Goal: Information Seeking & Learning: Learn about a topic

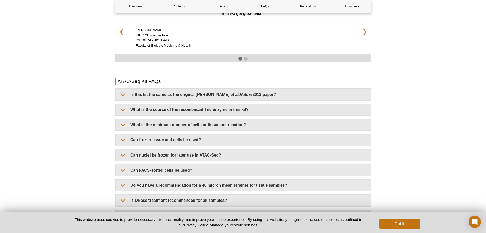
scroll to position [845, 0]
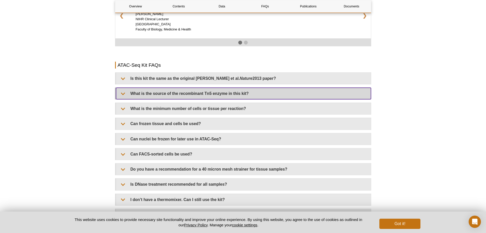
click at [263, 88] on summary "What is the source of the recombinant Tn5 enzyme in this kit?" at bounding box center [243, 93] width 255 height 11
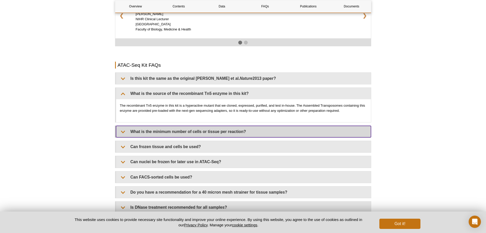
click at [251, 129] on summary "What is the minimum number of cells or tissue per reaction?" at bounding box center [243, 131] width 255 height 11
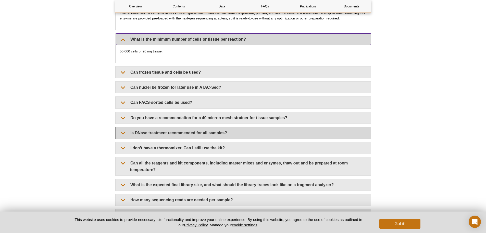
scroll to position [947, 0]
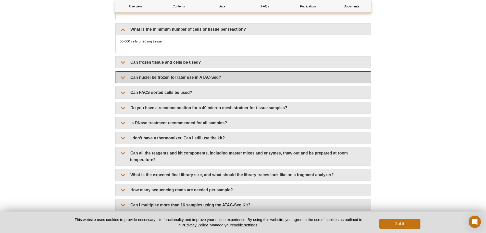
click at [219, 71] on summary "Can nuclei be frozen for later use in ATAC-Seq?" at bounding box center [243, 76] width 255 height 11
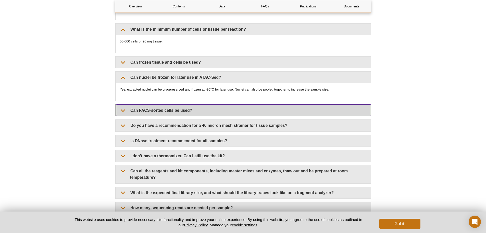
click at [228, 104] on summary "Can FACS-sorted cells be used?" at bounding box center [243, 109] width 255 height 11
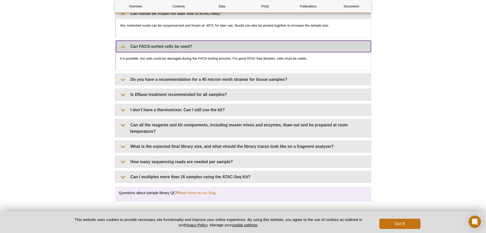
scroll to position [1024, 0]
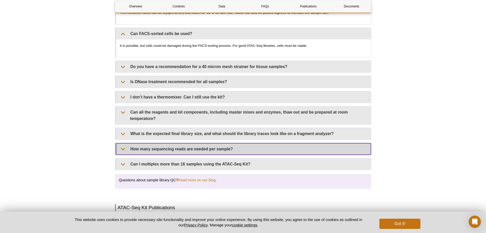
click at [355, 143] on summary "How many sequencing reads are needed per sample?" at bounding box center [243, 148] width 255 height 11
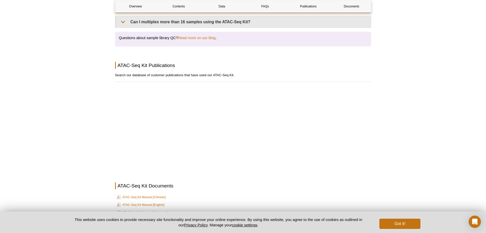
scroll to position [1177, 0]
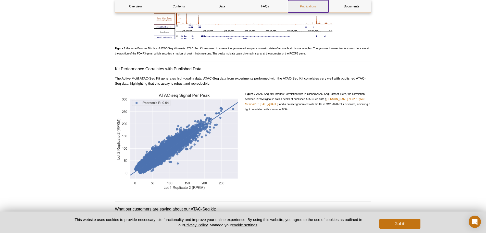
click at [306, 3] on link "Publications" at bounding box center [308, 6] width 41 height 12
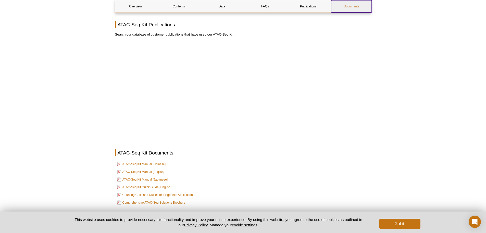
click at [345, 9] on link "Documents" at bounding box center [351, 6] width 41 height 12
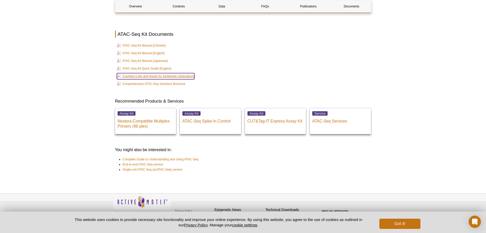
click at [162, 73] on link "Counting Cells and Nuclei for Epigenetic Applications" at bounding box center [156, 76] width 78 height 6
click at [164, 81] on link "Comprehensive ATAC-Seq Solutions Brochure" at bounding box center [151, 84] width 69 height 6
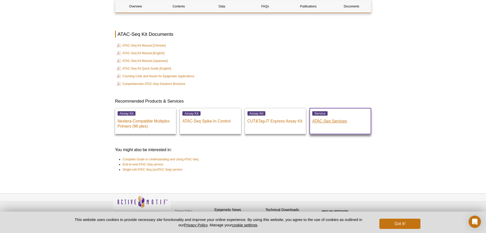
click at [330, 116] on p "ATAC-Seq Services" at bounding box center [341, 120] width 56 height 8
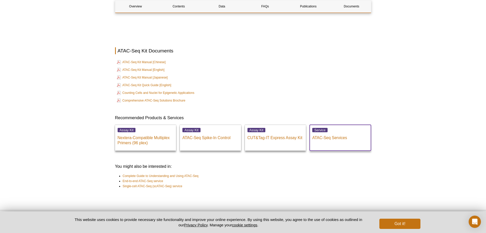
scroll to position [1322, 0]
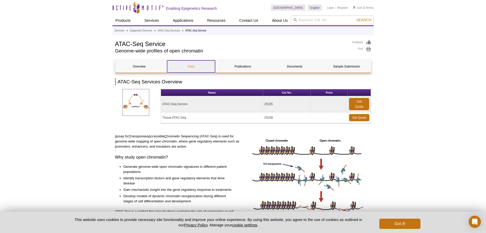
click at [201, 65] on link "Data" at bounding box center [191, 66] width 48 height 12
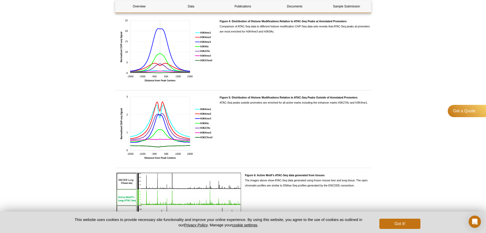
scroll to position [670, 0]
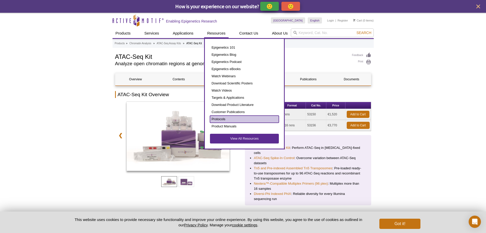
click at [223, 117] on link "Protocols" at bounding box center [244, 118] width 69 height 7
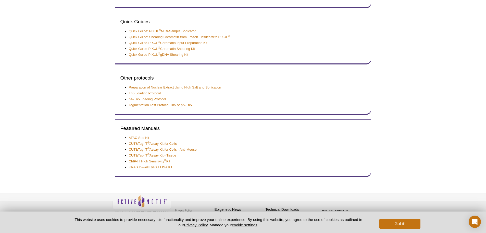
scroll to position [191, 0]
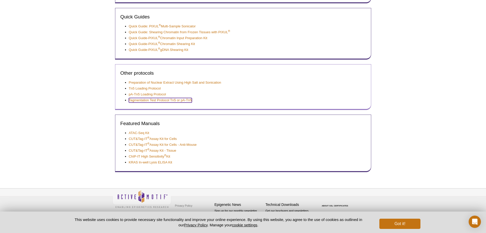
click at [139, 102] on div "Other protocols Preparation of Nuclear Extract Using High Salt and Sonication T…" at bounding box center [243, 87] width 256 height 46
click at [138, 100] on link "Tagmentation Test Protocol Tn5 or pA-Tn5" at bounding box center [160, 100] width 63 height 5
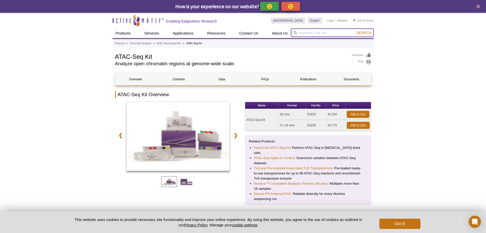
click at [322, 33] on input "search" at bounding box center [332, 32] width 83 height 9
type input "Tn5"
click at [355, 30] on button "Search" at bounding box center [364, 32] width 18 height 5
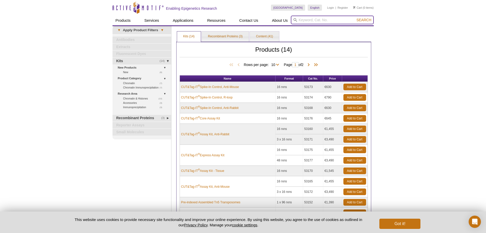
click at [306, 21] on input "search" at bounding box center [332, 20] width 83 height 9
type input "tagmentase"
click at [355, 18] on button "Search" at bounding box center [364, 20] width 18 height 5
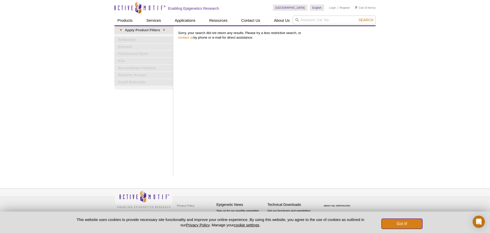
click at [409, 222] on button "Got it!" at bounding box center [402, 223] width 41 height 10
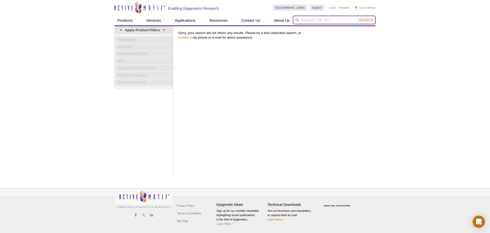
click at [308, 21] on input "search" at bounding box center [334, 20] width 83 height 9
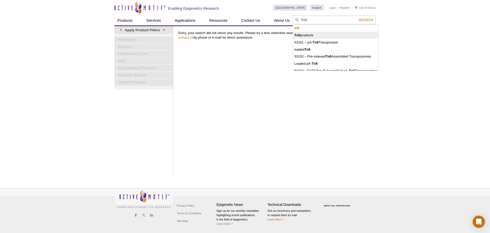
click at [303, 35] on li "Tn5 products" at bounding box center [335, 35] width 85 height 7
type input "Tn5 products"
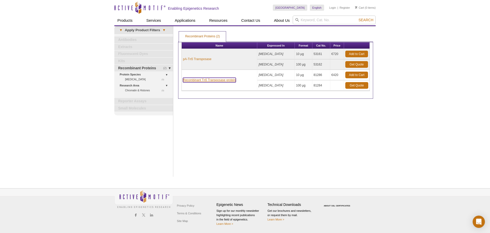
click at [224, 80] on link "Recombinant Tn5 Transposase protein" at bounding box center [209, 80] width 53 height 5
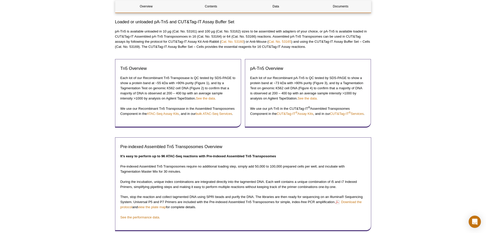
scroll to position [281, 0]
click at [205, 98] on link "See the data." at bounding box center [206, 98] width 20 height 4
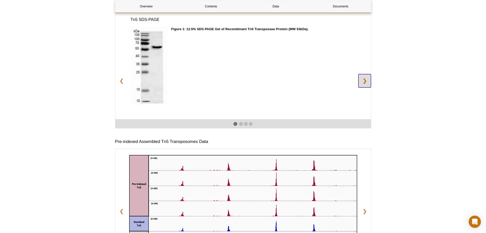
click at [365, 84] on link "❯" at bounding box center [365, 80] width 13 height 13
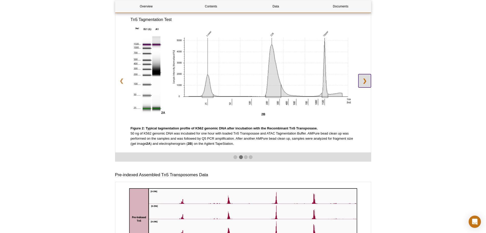
click at [366, 85] on link "❯" at bounding box center [365, 80] width 13 height 13
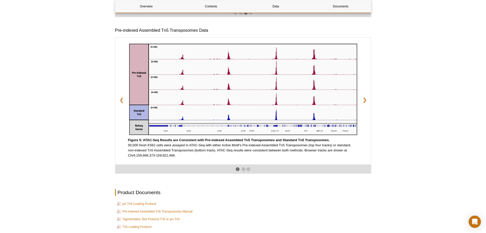
scroll to position [775, 0]
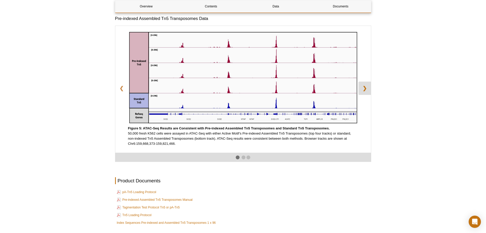
click at [367, 92] on link "❯" at bounding box center [365, 87] width 13 height 13
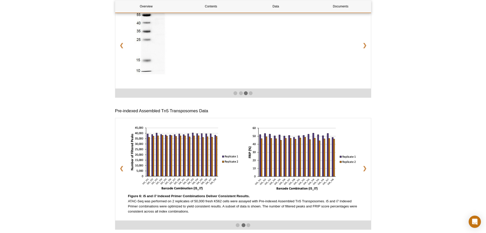
scroll to position [682, 0]
